Goal: Transaction & Acquisition: Register for event/course

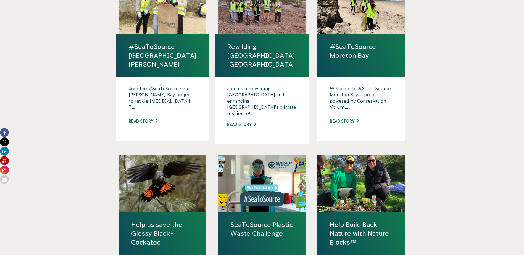
scroll to position [501, 0]
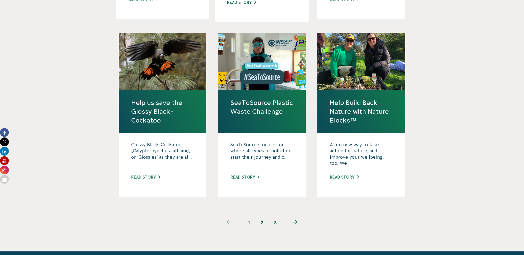
click at [260, 216] on link "2" at bounding box center [261, 222] width 13 height 13
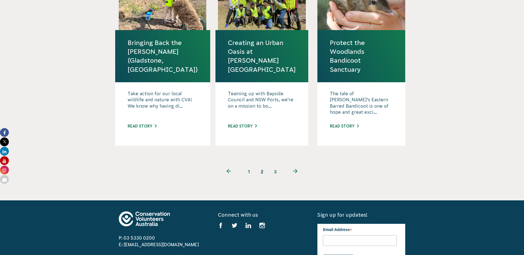
scroll to position [580, 0]
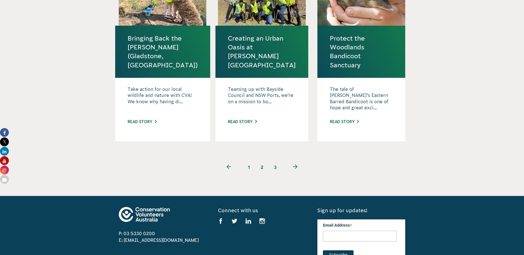
click at [275, 161] on link "3" at bounding box center [275, 167] width 13 height 13
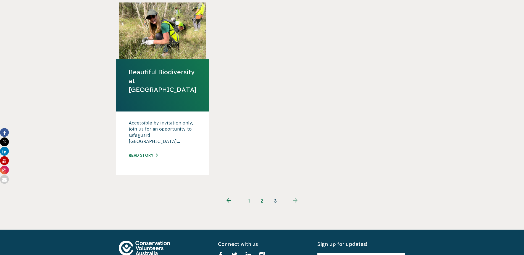
scroll to position [359, 0]
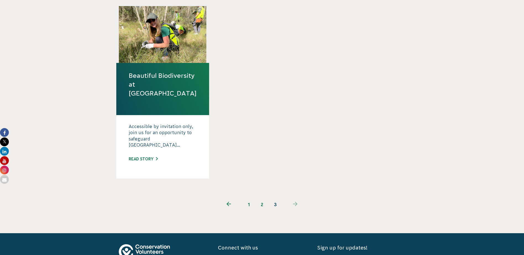
click at [249, 198] on link "1" at bounding box center [248, 204] width 13 height 13
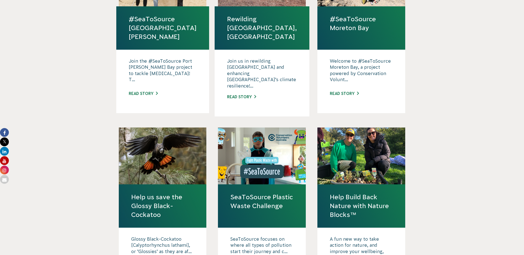
scroll to position [414, 0]
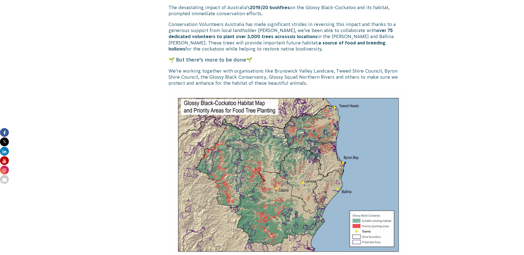
scroll to position [829, 0]
